Goal: Navigation & Orientation: Find specific page/section

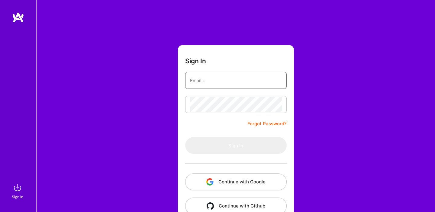
type input "[DOMAIN_NAME][EMAIL_ADDRESS][DOMAIN_NAME]"
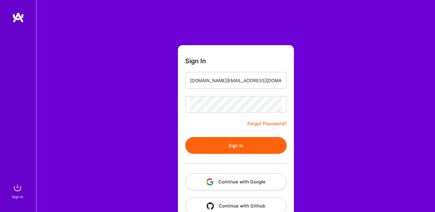
click at [233, 144] on button "Sign In" at bounding box center [235, 145] width 101 height 17
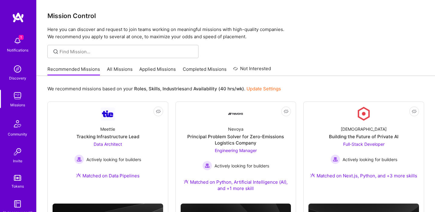
click at [20, 42] on img at bounding box center [17, 41] width 12 height 12
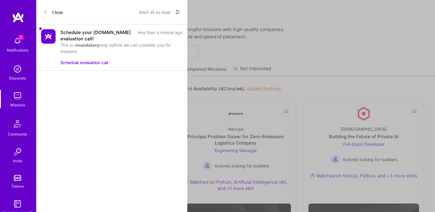
click at [161, 12] on button "Mark all as read" at bounding box center [154, 12] width 31 height 10
